Goal: Find specific page/section: Find specific page/section

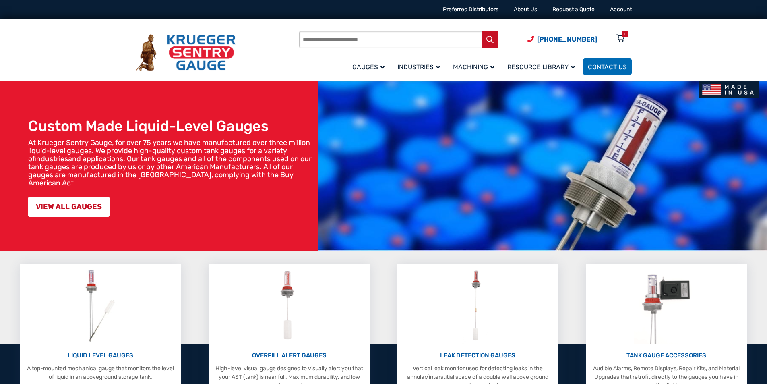
click at [479, 11] on link "Preferred Distributors" at bounding box center [471, 9] width 56 height 7
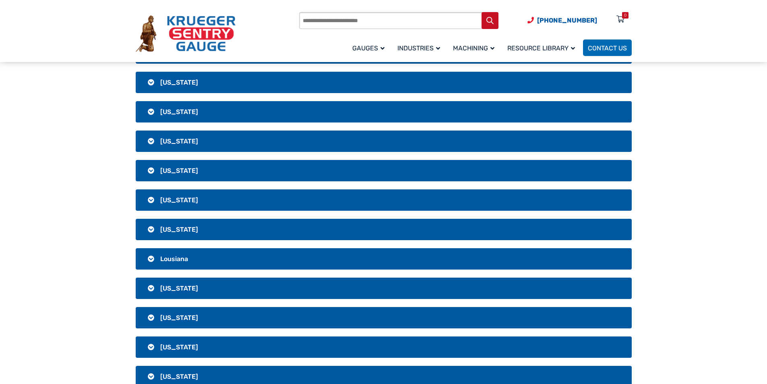
scroll to position [483, 0]
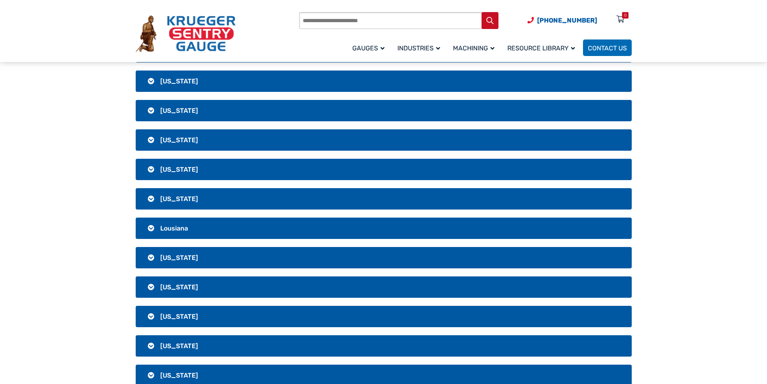
click at [151, 199] on h3 "[US_STATE]" at bounding box center [384, 198] width 496 height 21
click at [154, 198] on h3 "[US_STATE]" at bounding box center [384, 198] width 496 height 21
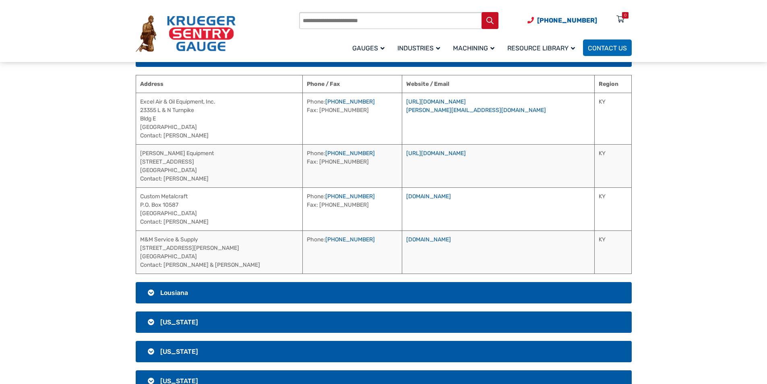
scroll to position [645, 0]
